Goal: Obtain resource: Download file/media

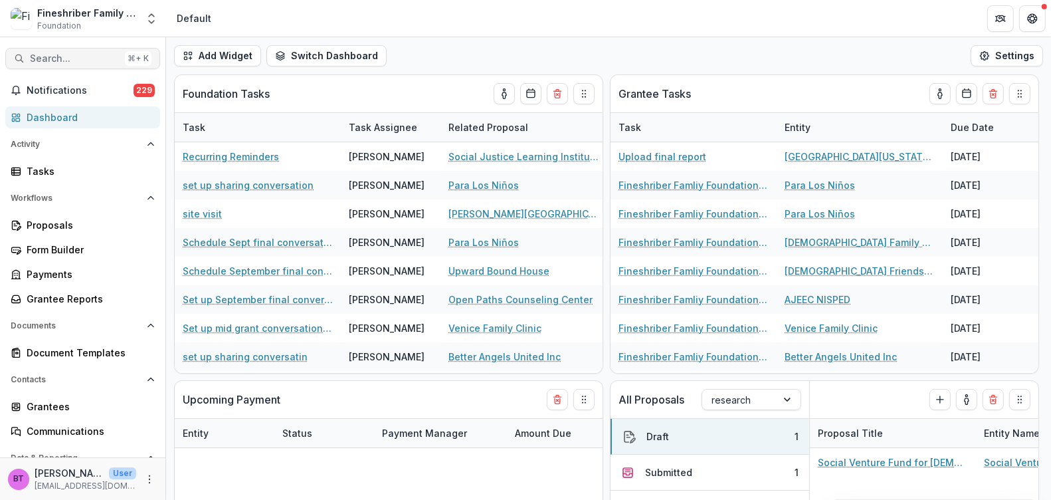
click at [53, 56] on span "Search..." at bounding box center [75, 58] width 90 height 11
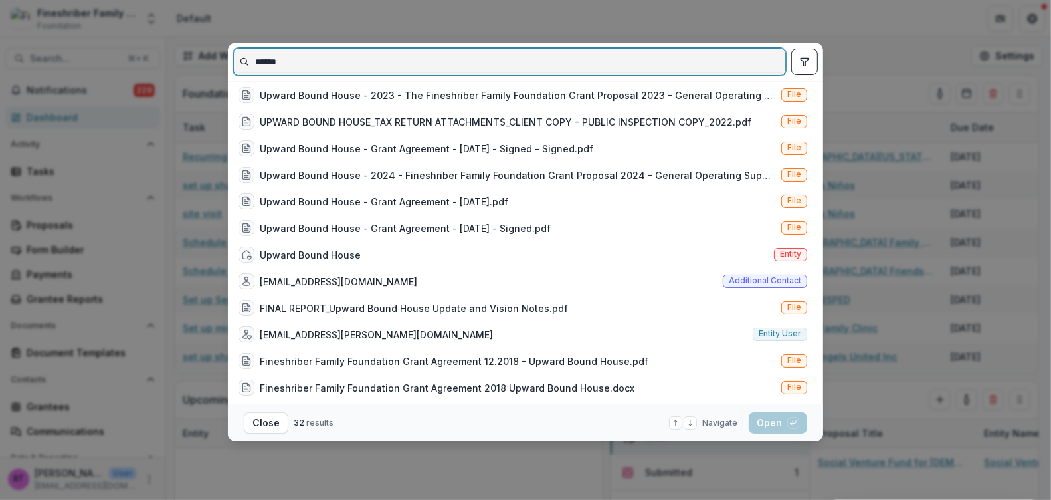
scroll to position [538, 0]
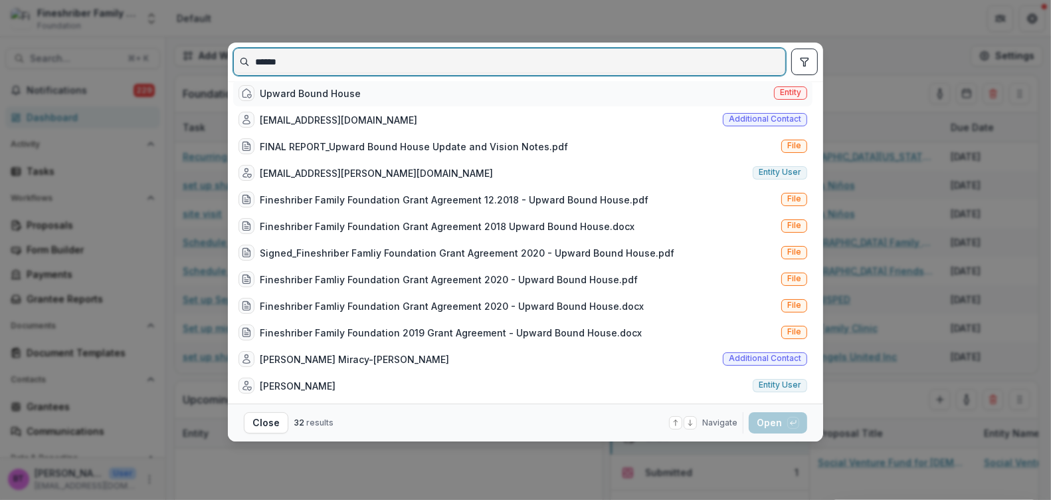
type input "******"
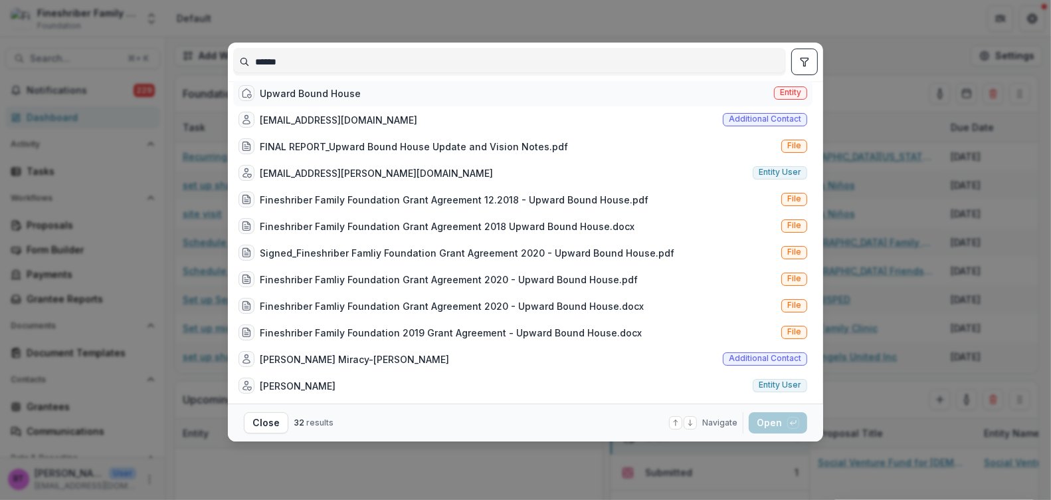
click at [799, 88] on span "Entity" at bounding box center [790, 92] width 33 height 13
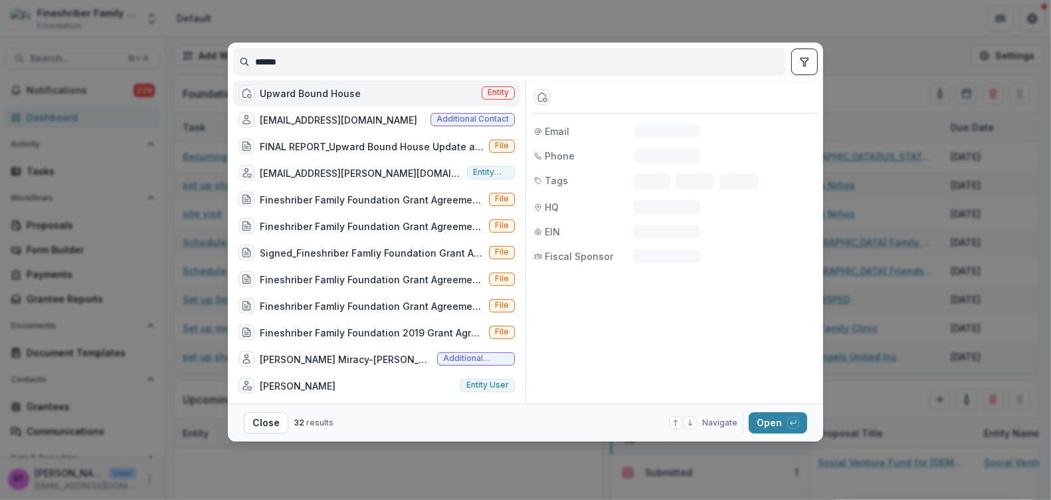
scroll to position [527, 0]
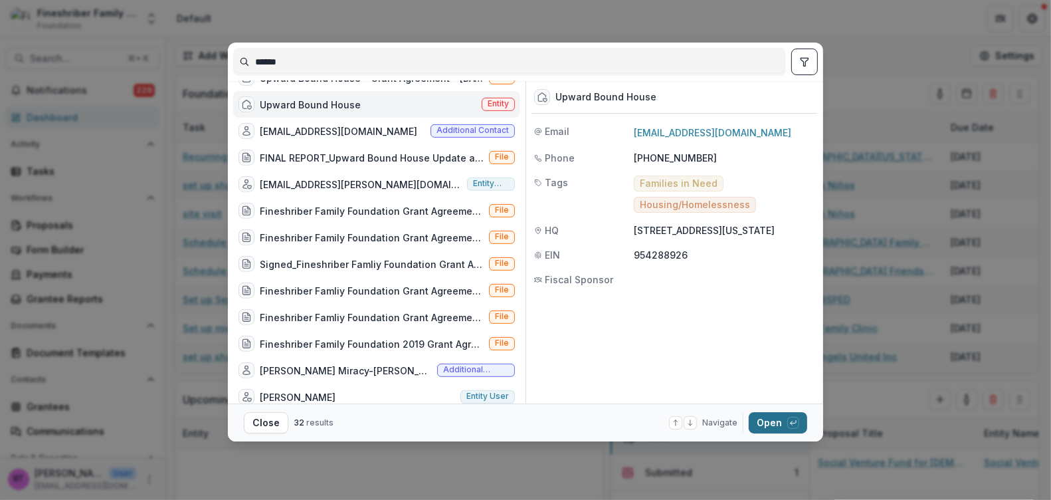
click at [781, 417] on button "Open with enter key" at bounding box center [778, 422] width 58 height 21
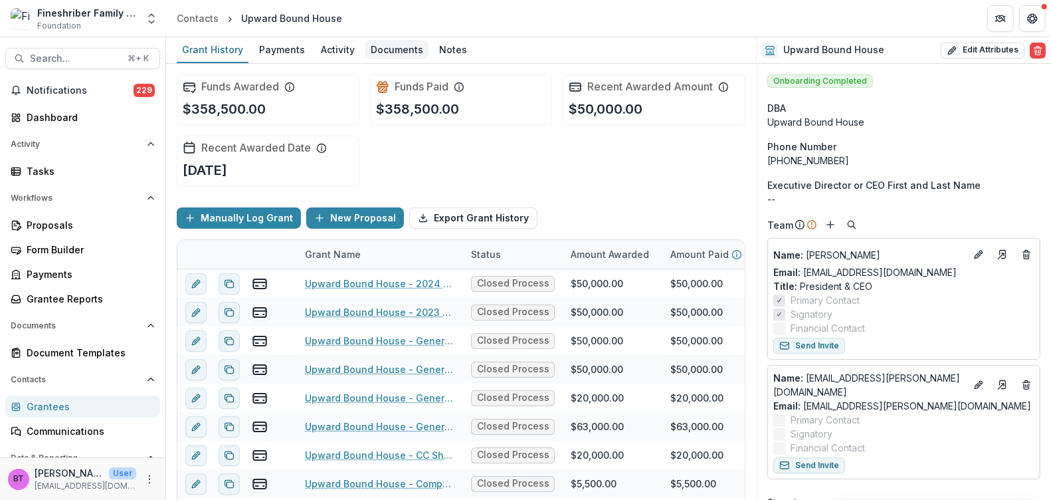
click at [391, 46] on div "Documents" at bounding box center [397, 49] width 63 height 19
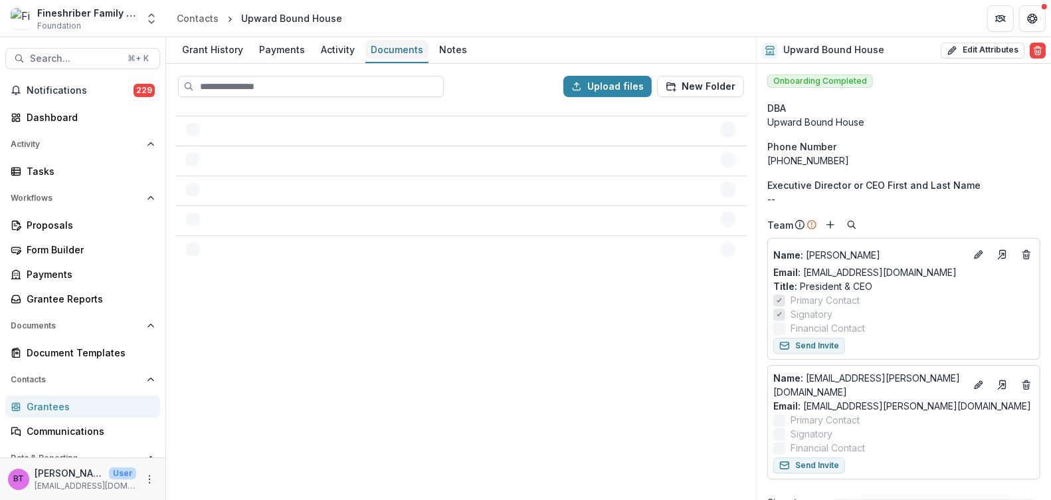
click at [391, 46] on div "Documents" at bounding box center [397, 49] width 63 height 19
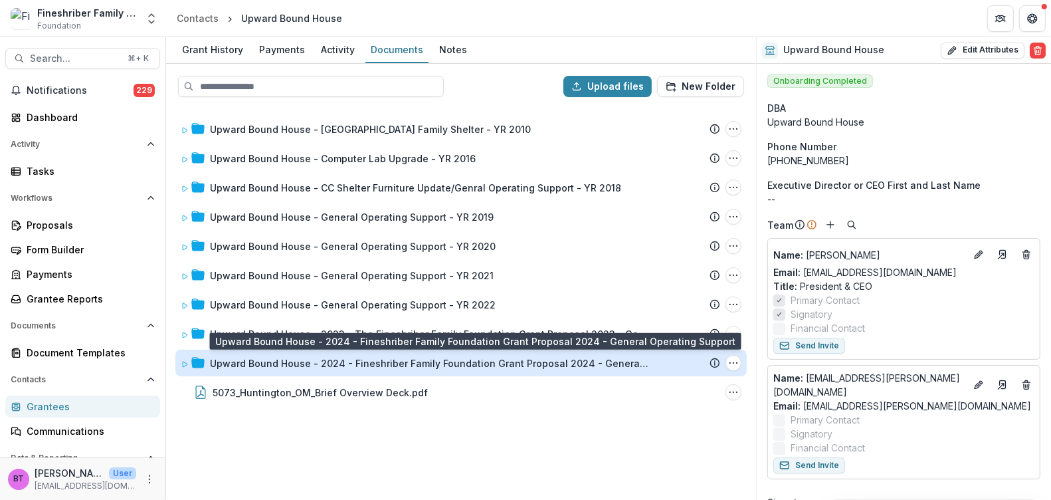
click at [372, 364] on div "Upward Bound House - 2024 - Fineshriber Family Foundation Grant Proposal 2024 -…" at bounding box center [429, 363] width 439 height 14
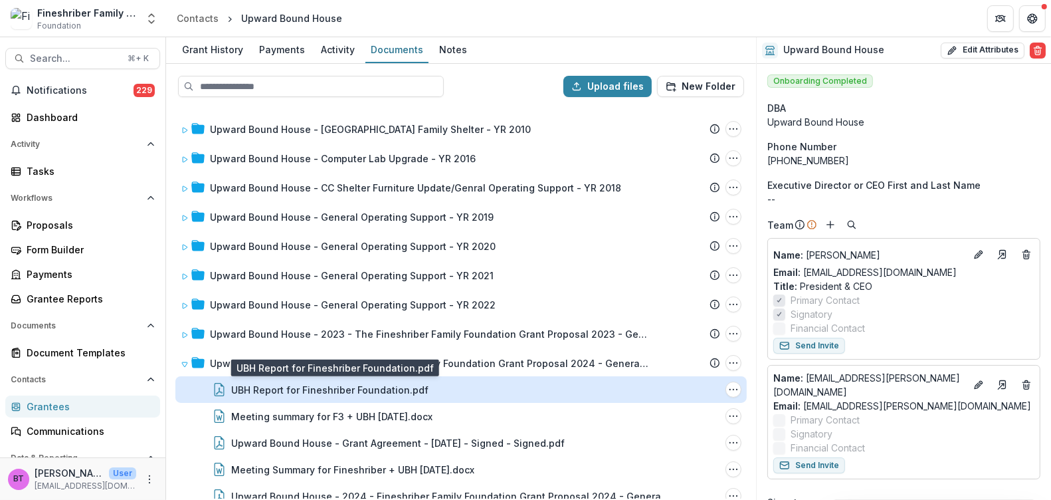
click at [370, 388] on div "UBH Report for Fineshriber Foundation.pdf" at bounding box center [329, 390] width 197 height 14
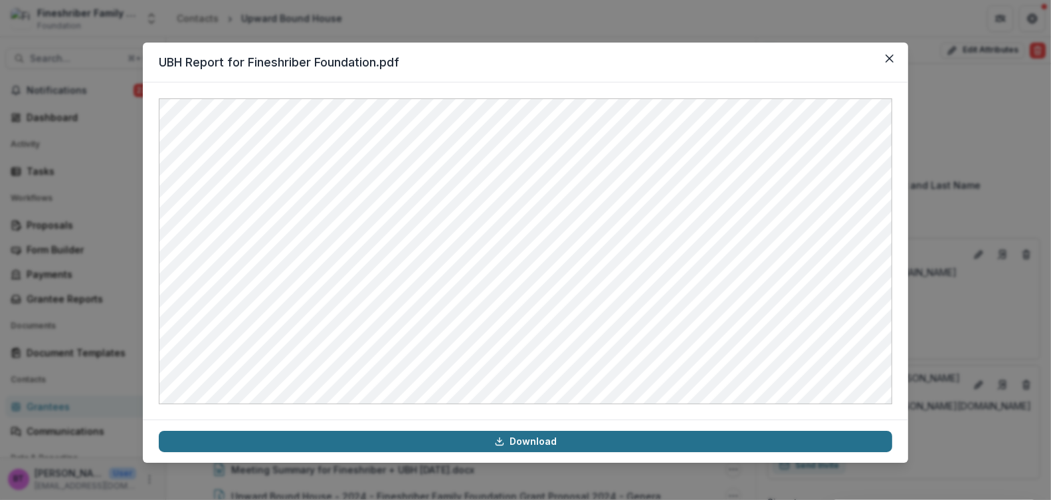
click at [510, 446] on link "Download" at bounding box center [526, 441] width 734 height 21
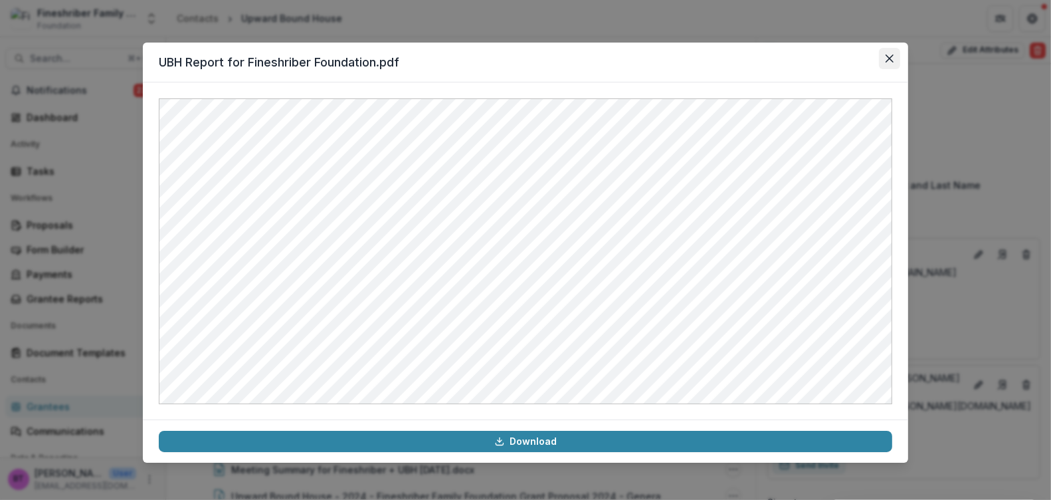
click at [891, 56] on icon "Close" at bounding box center [890, 58] width 8 height 8
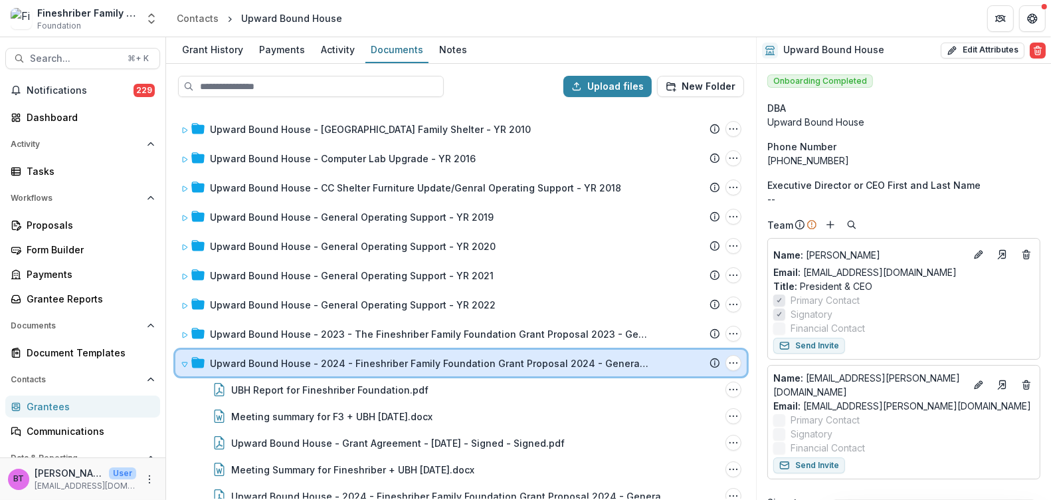
click at [185, 360] on icon at bounding box center [185, 364] width 8 height 8
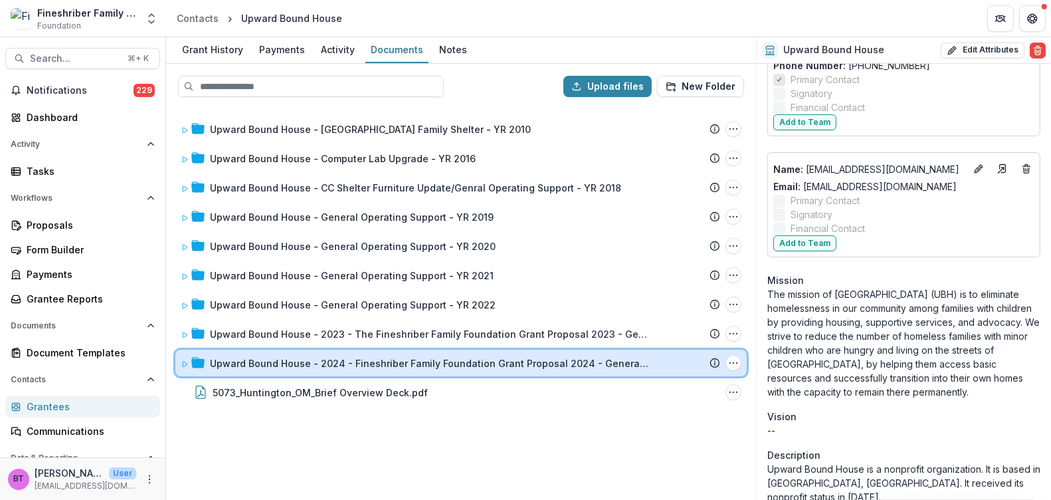
scroll to position [564, 0]
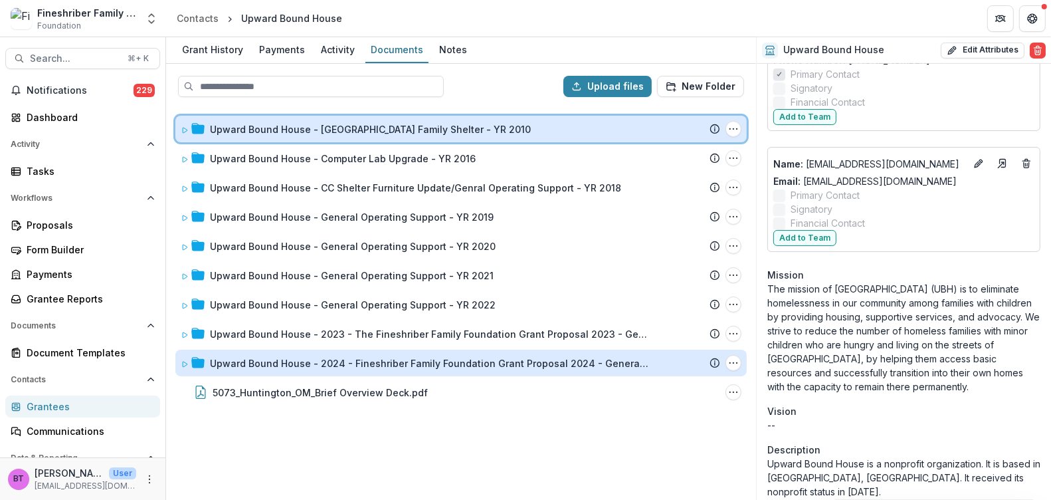
click at [492, 126] on div "Upward Bound House - Culver City Family Shelter - YR 2010" at bounding box center [465, 129] width 510 height 14
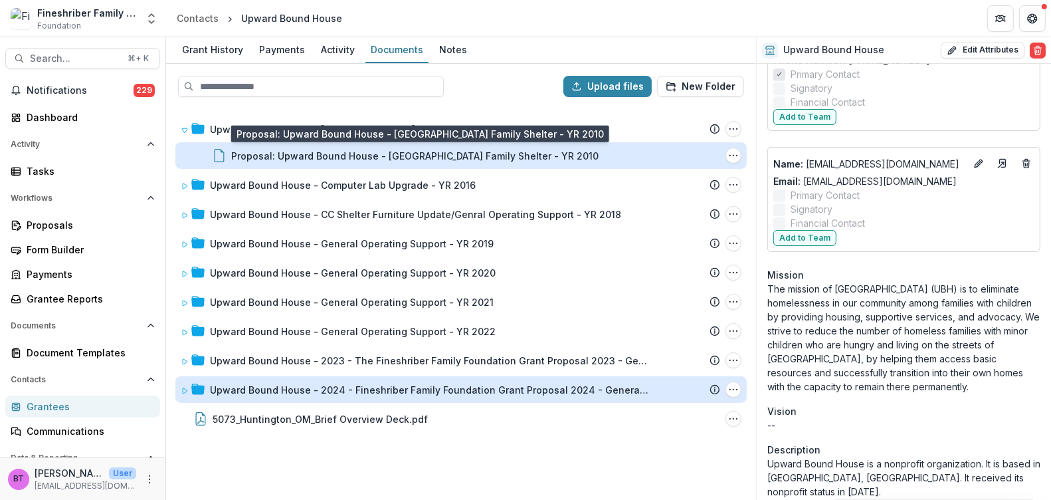
click at [403, 156] on div "Proposal: Upward Bound House - Culver City Family Shelter - YR 2010" at bounding box center [415, 156] width 368 height 14
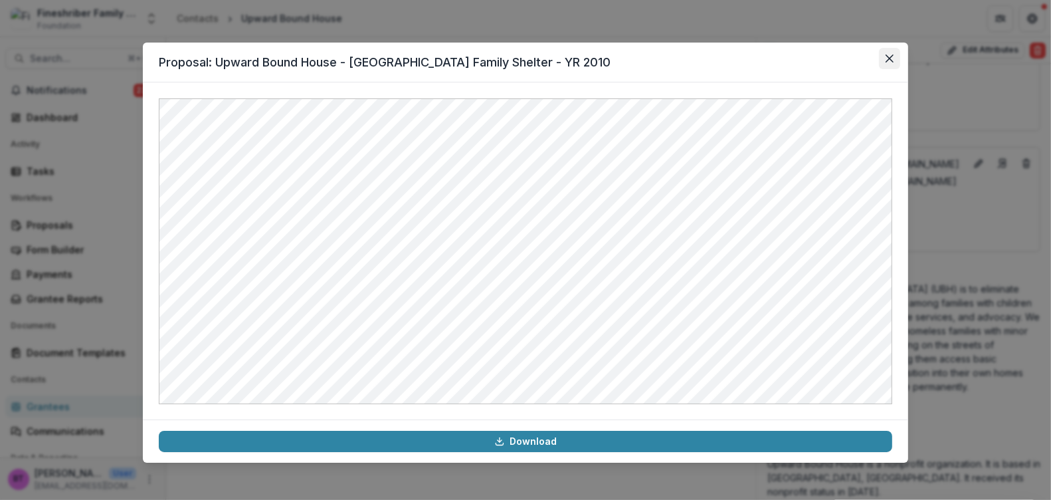
click at [889, 58] on icon "Close" at bounding box center [890, 58] width 8 height 8
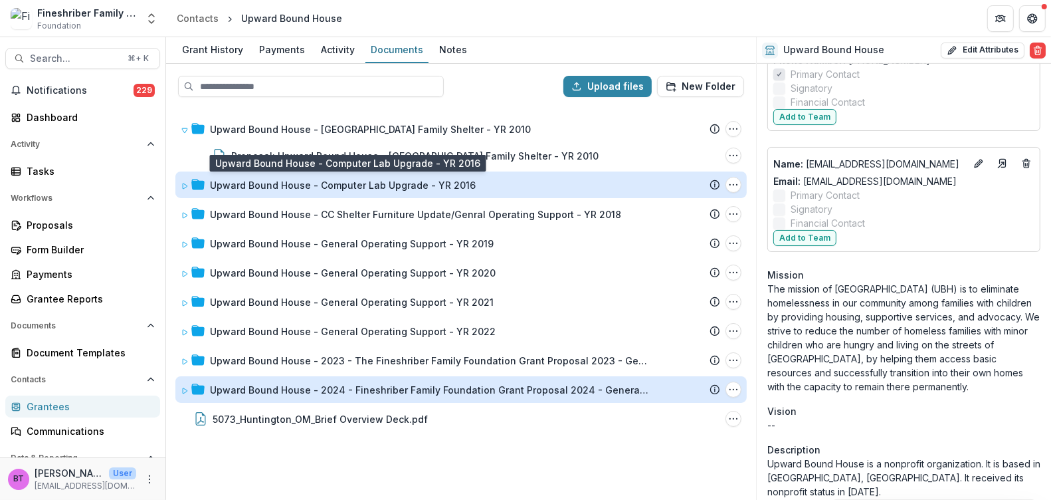
click at [419, 181] on div "Upward Bound House - Computer Lab Upgrade - YR 2016" at bounding box center [343, 185] width 266 height 14
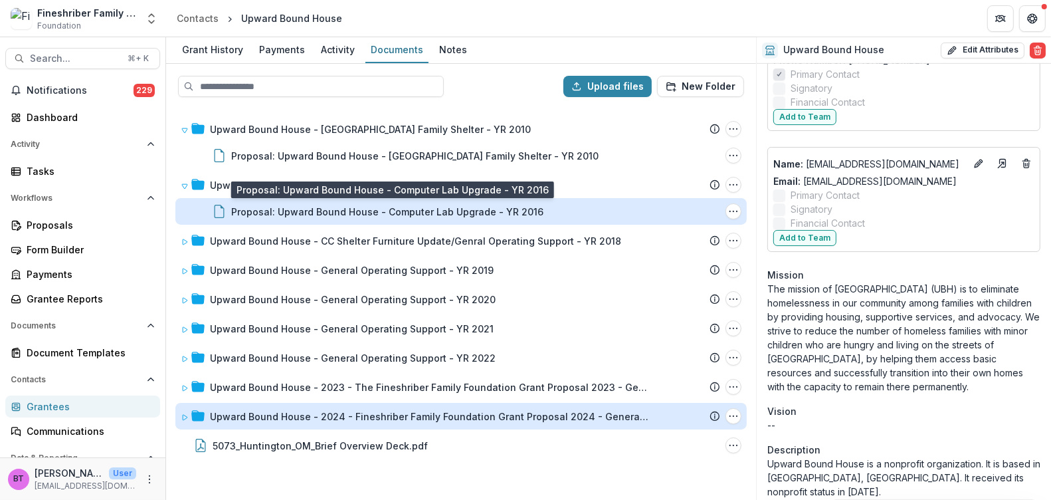
click at [412, 210] on div "Proposal: Upward Bound House - Computer Lab Upgrade - YR 2016" at bounding box center [387, 212] width 312 height 14
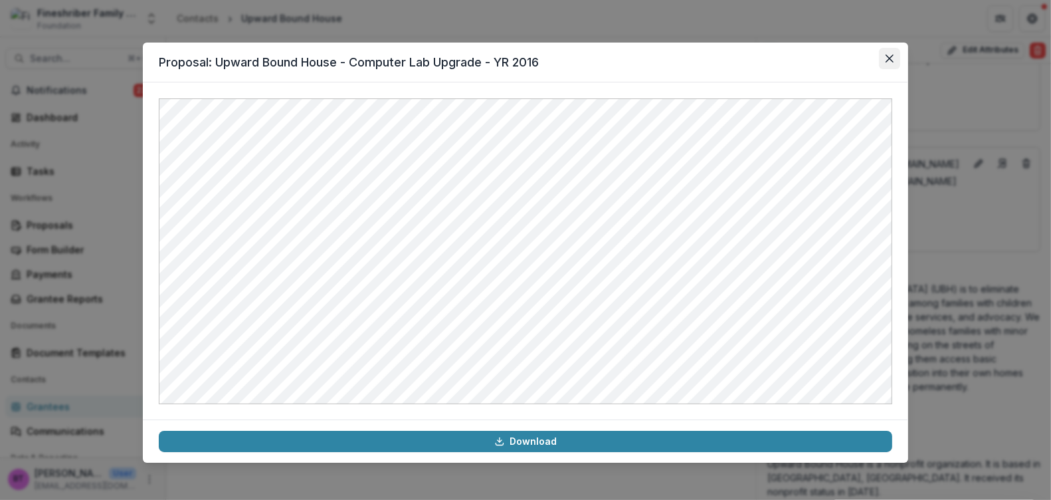
click at [893, 54] on icon "Close" at bounding box center [890, 58] width 8 height 8
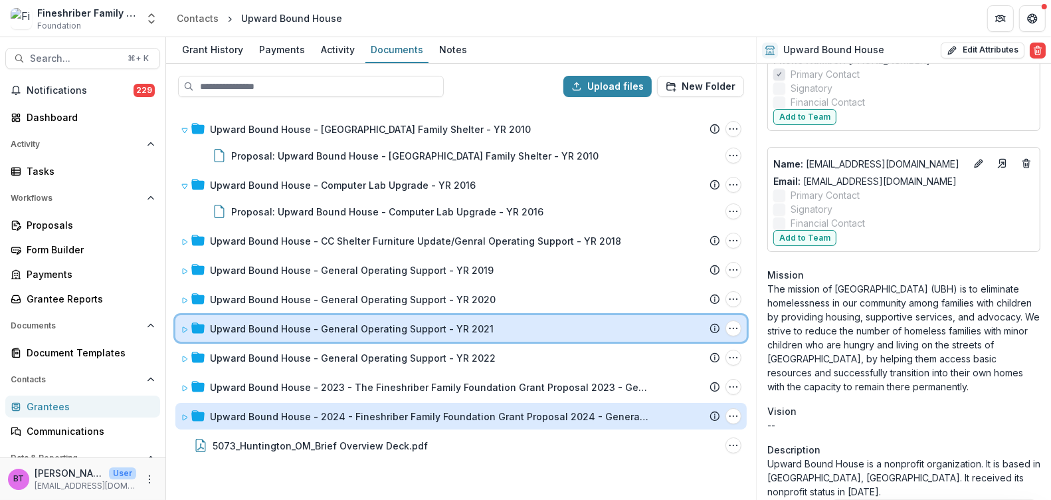
click at [352, 315] on div "Upward Bound House - General Operating Support - YR 2021 Submission Temelio Pro…" at bounding box center [461, 328] width 572 height 27
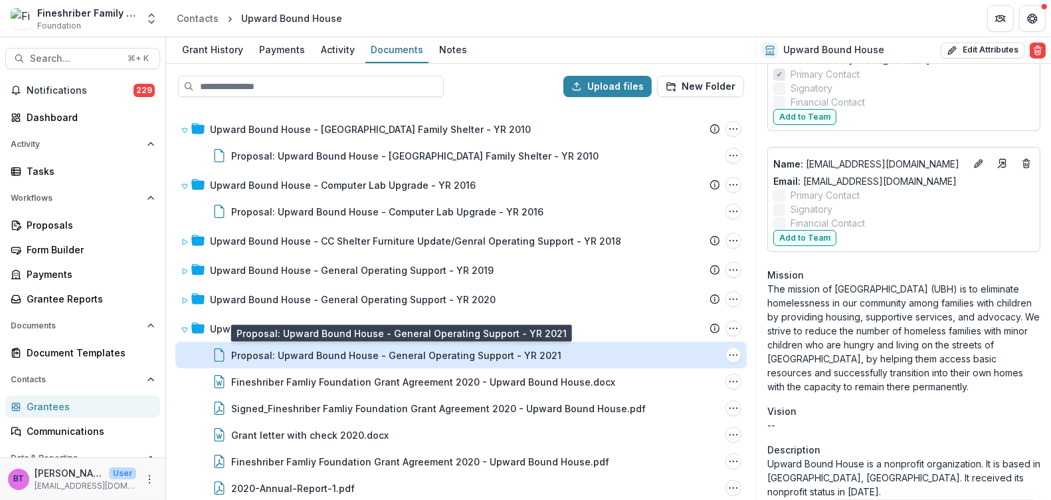
click at [308, 354] on div "Proposal: Upward Bound House - General Operating Support - YR 2021" at bounding box center [396, 355] width 330 height 14
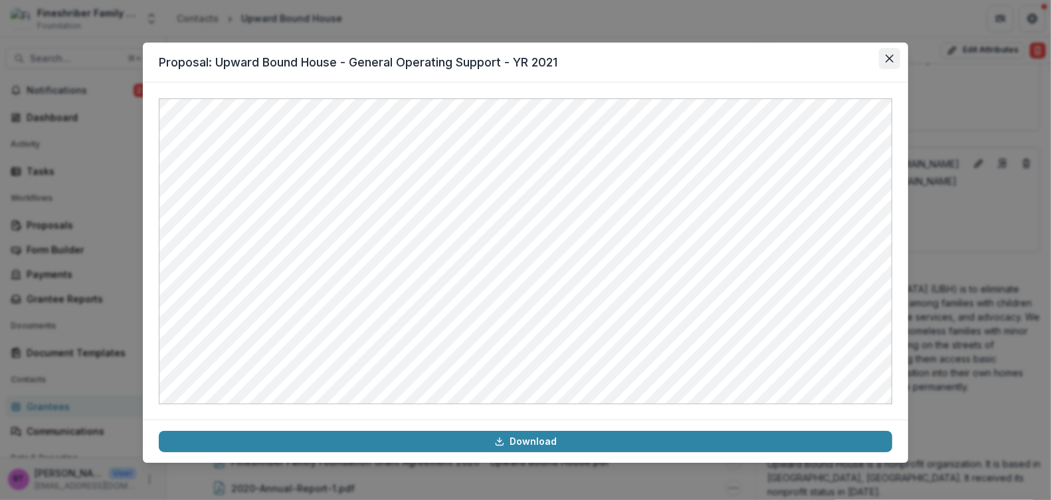
click at [893, 52] on button "Close" at bounding box center [889, 58] width 21 height 21
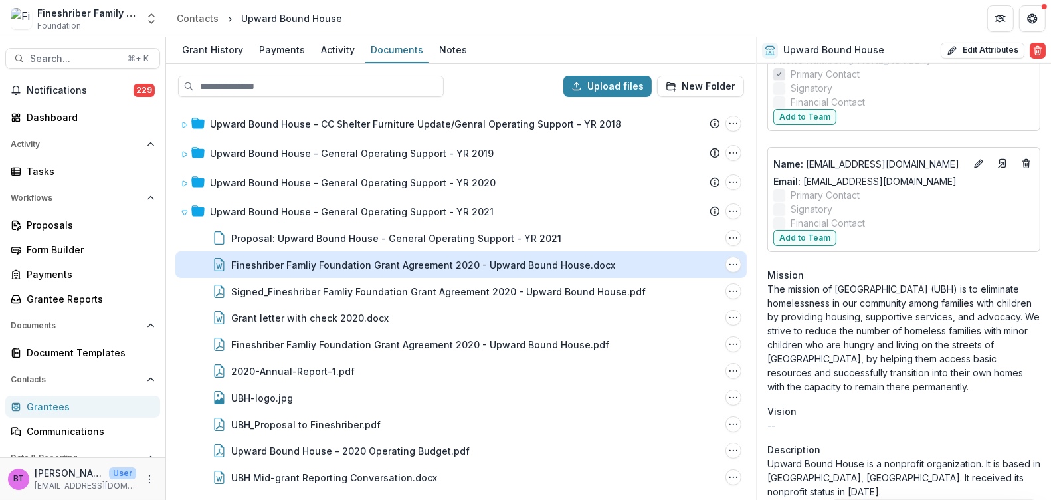
scroll to position [151, 0]
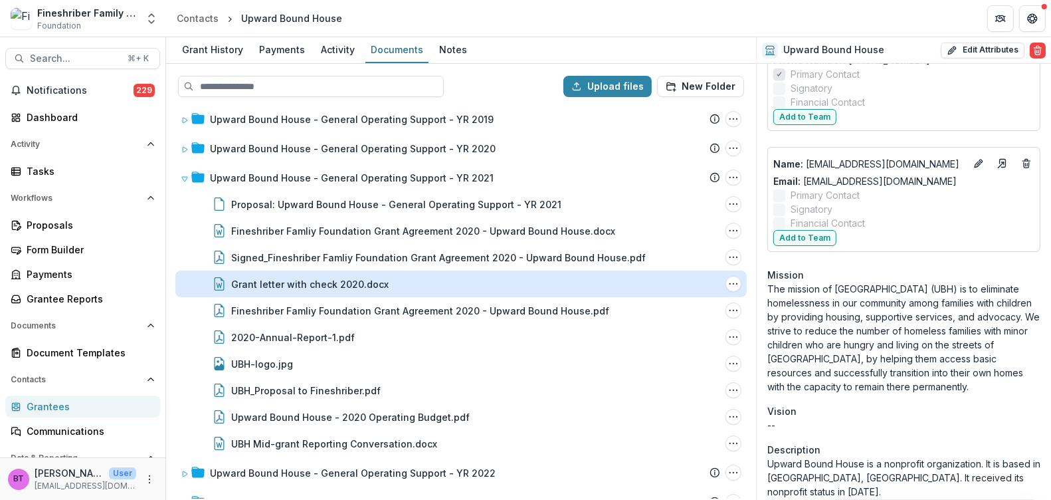
click at [360, 287] on div "Grant letter with check 2020.docx" at bounding box center [310, 284] width 158 height 14
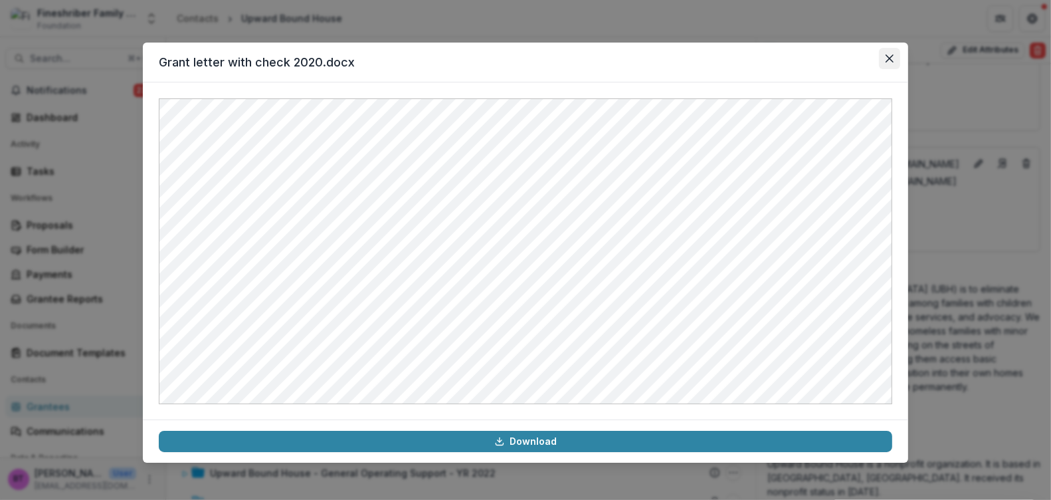
click at [894, 53] on button "Close" at bounding box center [889, 58] width 21 height 21
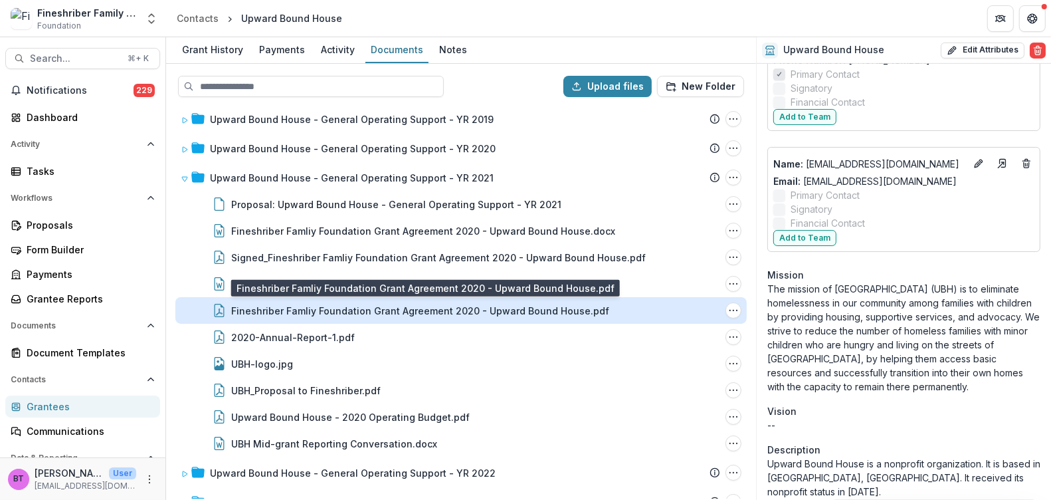
click at [434, 312] on div "Fineshriber Famliy Foundation Grant Agreement 2020 - Upward Bound House.pdf" at bounding box center [420, 311] width 378 height 14
